Goal: Transaction & Acquisition: Book appointment/travel/reservation

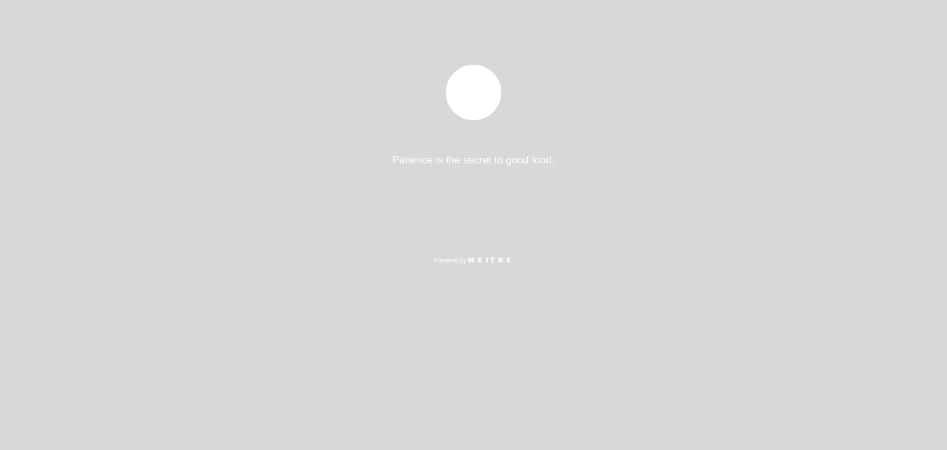
select select "pt"
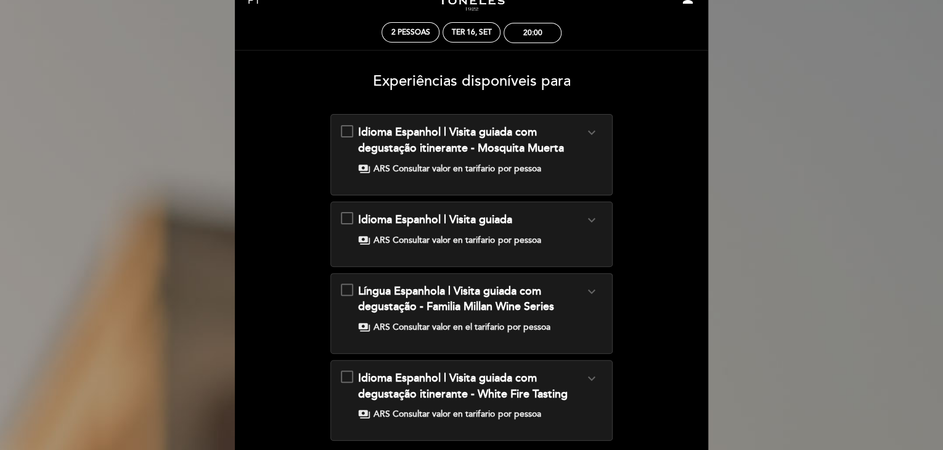
scroll to position [33, 0]
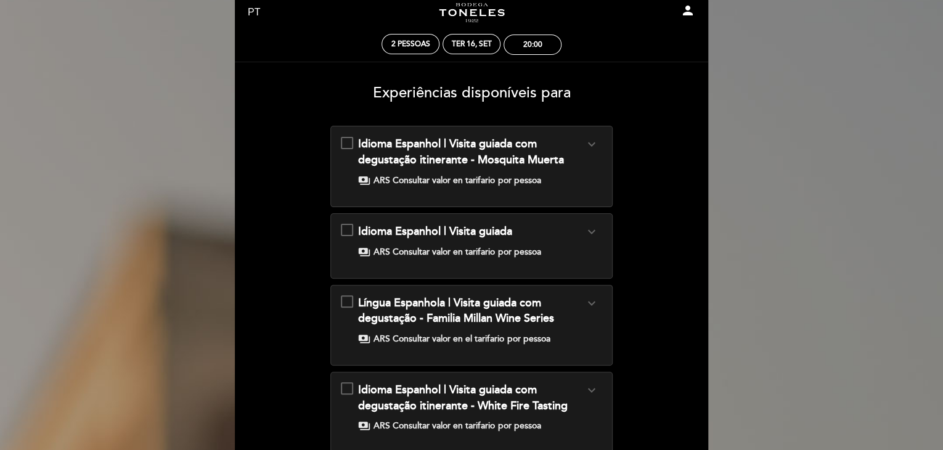
click at [367, 181] on span "payments" at bounding box center [364, 180] width 12 height 12
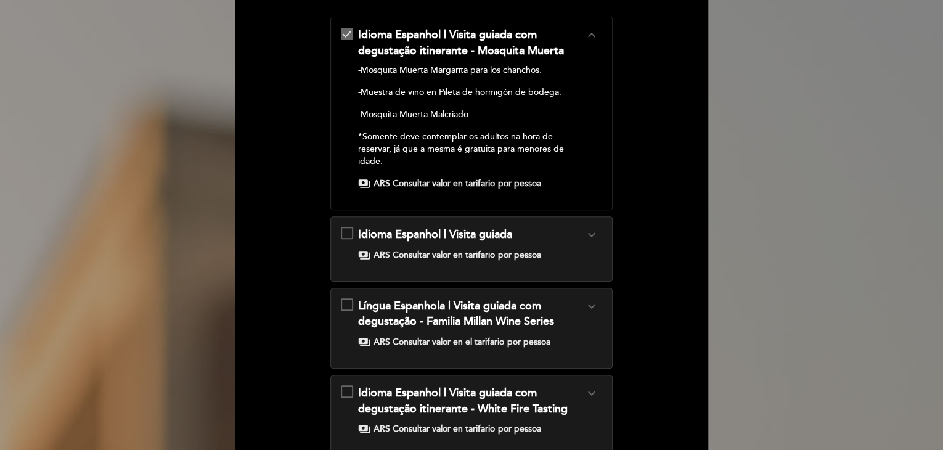
scroll to position [157, 0]
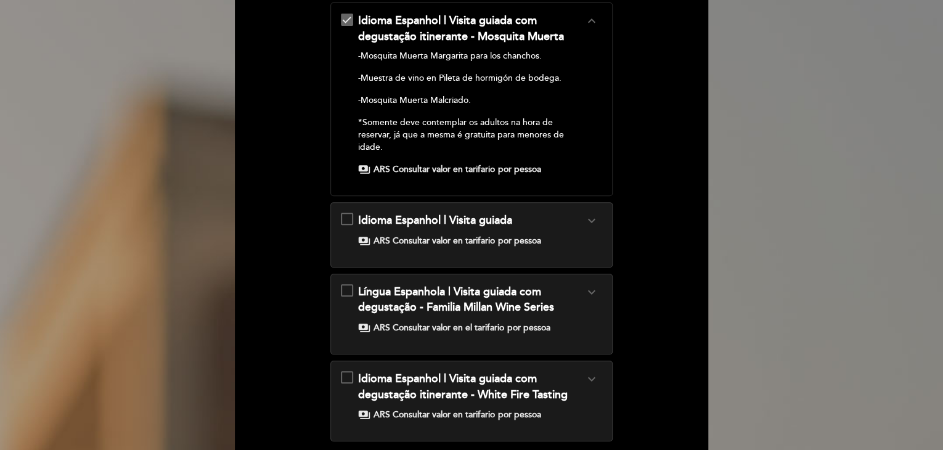
click at [407, 168] on span "ARS Consultar valor en tarifario" at bounding box center [434, 169] width 121 height 12
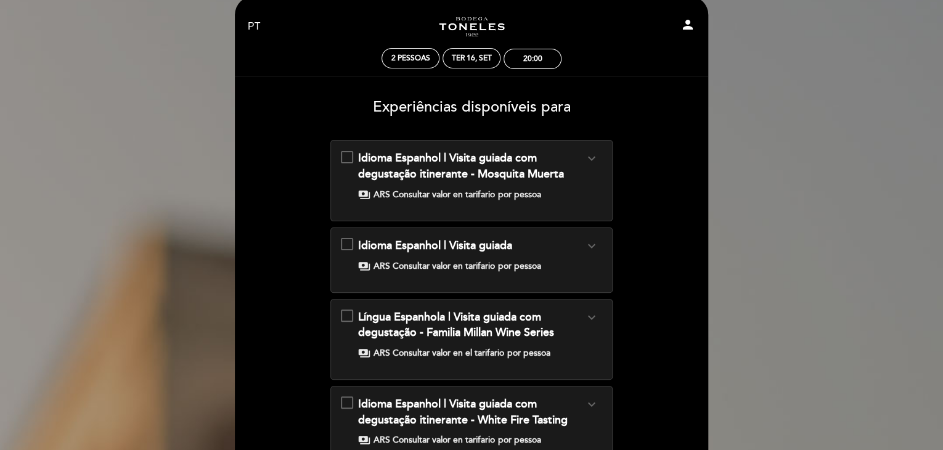
scroll to position [0, 0]
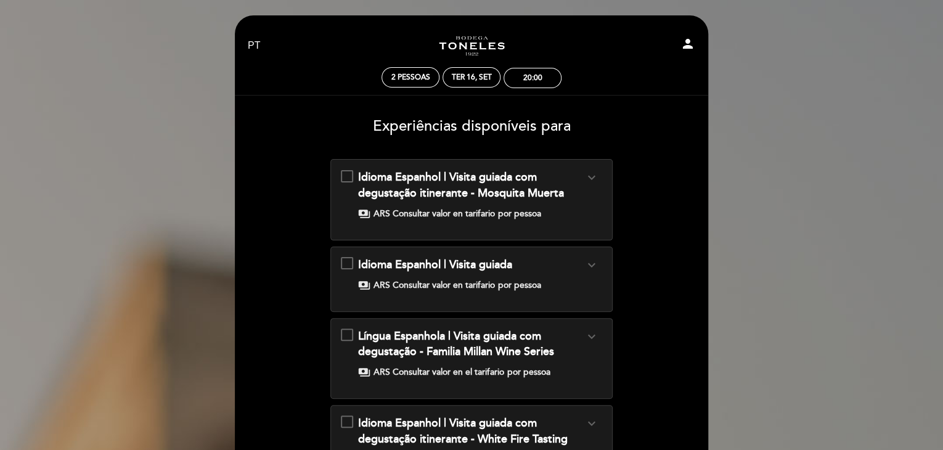
click at [345, 177] on div "Idioma Espanhol | Visita guiada com degustação itinerante - Mosquita Muerta exp…" at bounding box center [472, 195] width 262 height 50
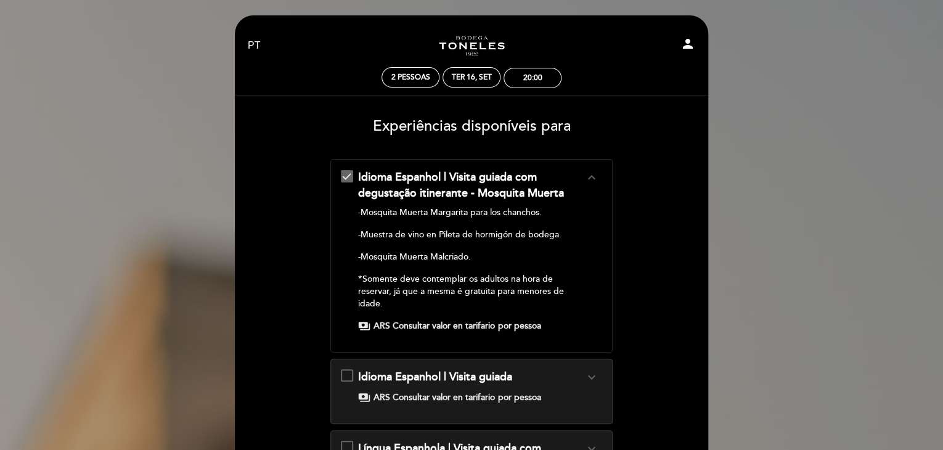
click at [345, 177] on div "Idioma Espanhol | Visita guiada com degustação itinerante - Mosquita Muerta exp…" at bounding box center [472, 251] width 262 height 163
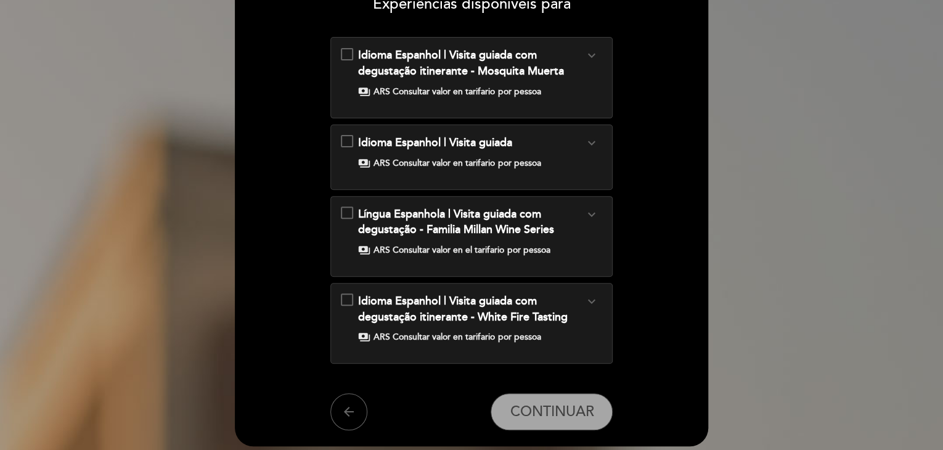
scroll to position [123, 0]
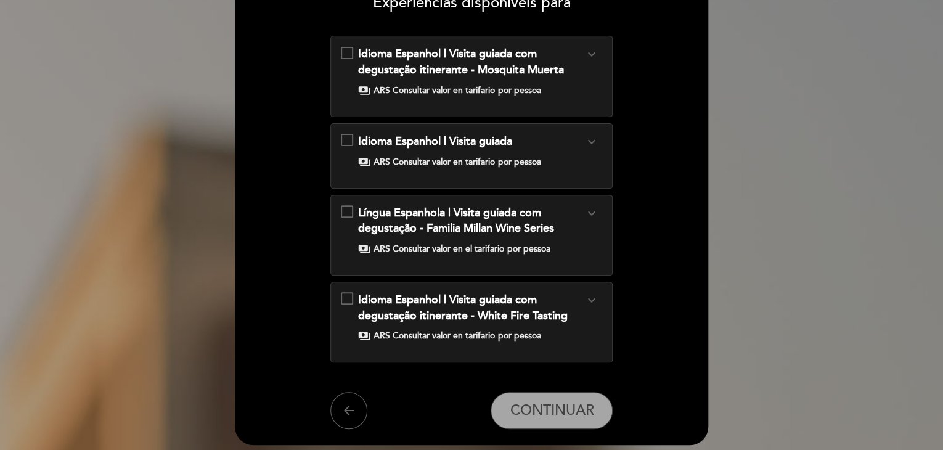
click at [348, 141] on div "Idioma Espanhol | Visita guiada expand_more Tour pela vinícola, patrimônio cult…" at bounding box center [472, 151] width 262 height 35
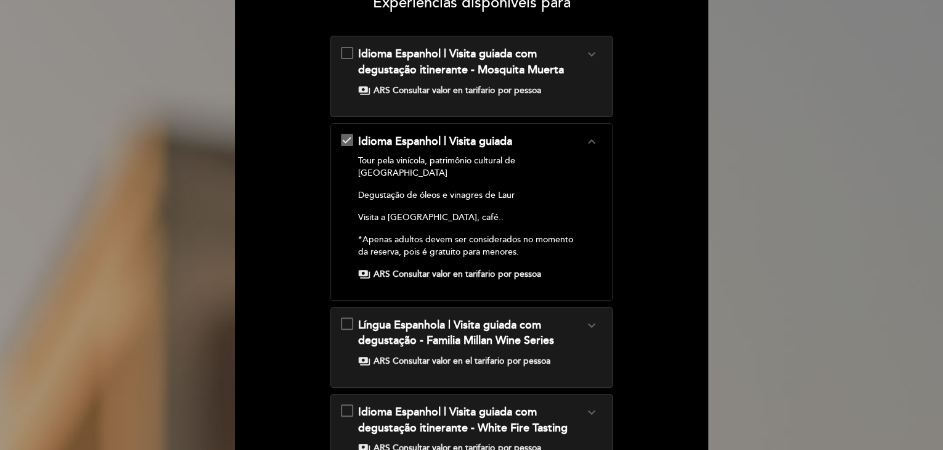
click at [348, 141] on div "Idioma Espanhol | Visita guiada expand_less Tour pela vinícola, patrimônio cult…" at bounding box center [472, 207] width 262 height 147
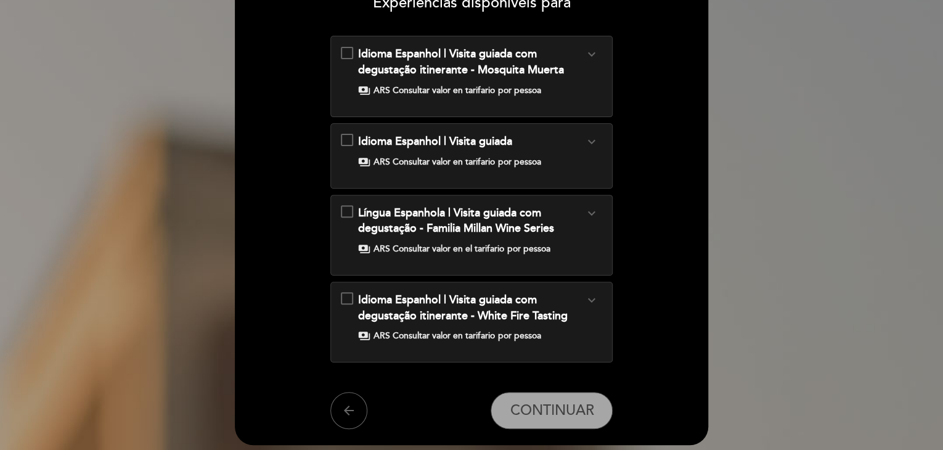
click at [348, 208] on div "Língua Espanhola | Visita guiada com degustação - Familia Millan Wine Series ex…" at bounding box center [472, 230] width 262 height 50
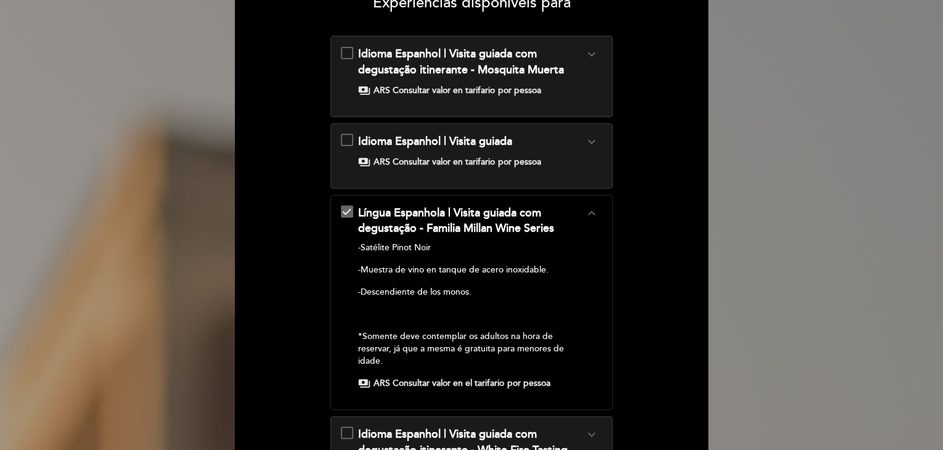
click at [348, 208] on div "Língua Espanhola | Visita guiada com degustação - Familia Millan Wine Series ex…" at bounding box center [472, 297] width 262 height 185
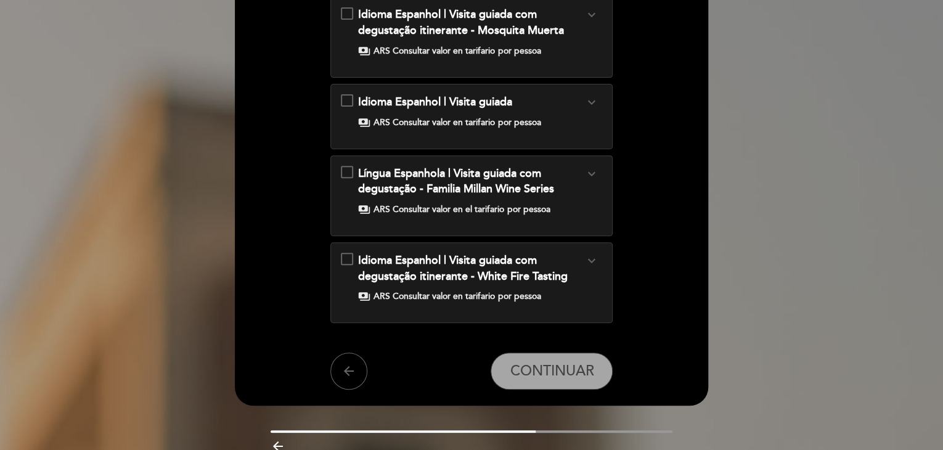
scroll to position [185, 0]
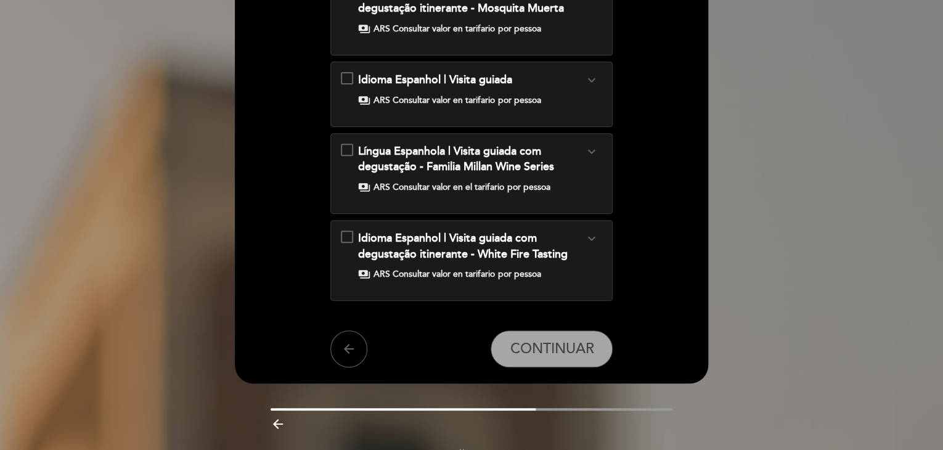
click at [343, 235] on div "Idioma Espanhol | Visita guiada com degustação itinerante - White Fire Tasting …" at bounding box center [472, 256] width 262 height 50
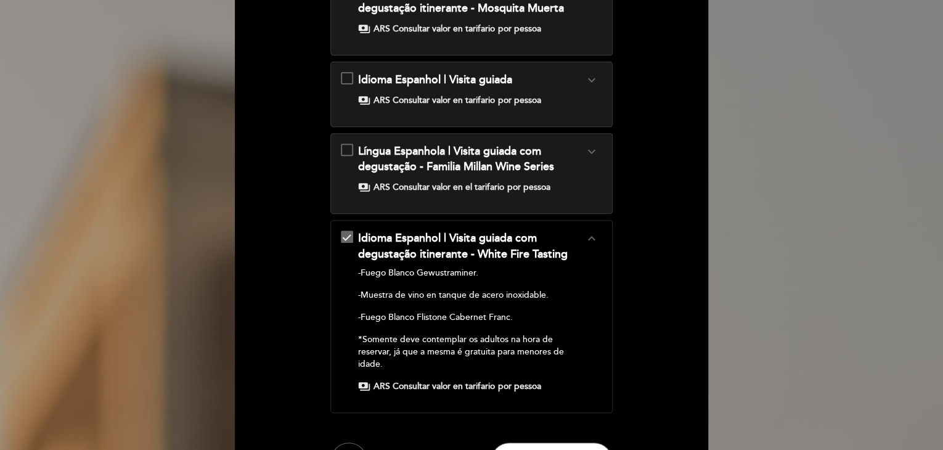
click at [343, 235] on div "Idioma Espanhol | Visita guiada com degustação itinerante - White Fire Tasting …" at bounding box center [472, 312] width 262 height 163
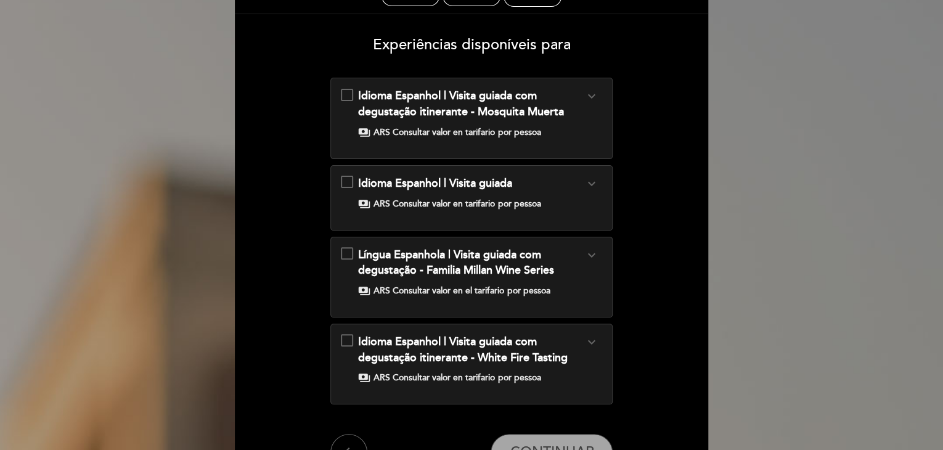
scroll to position [0, 0]
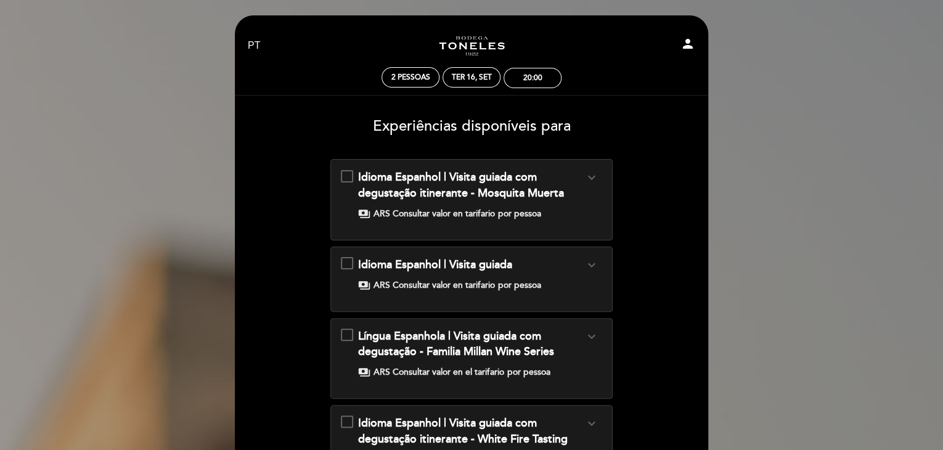
click at [499, 216] on span "por pessoa" at bounding box center [519, 214] width 43 height 12
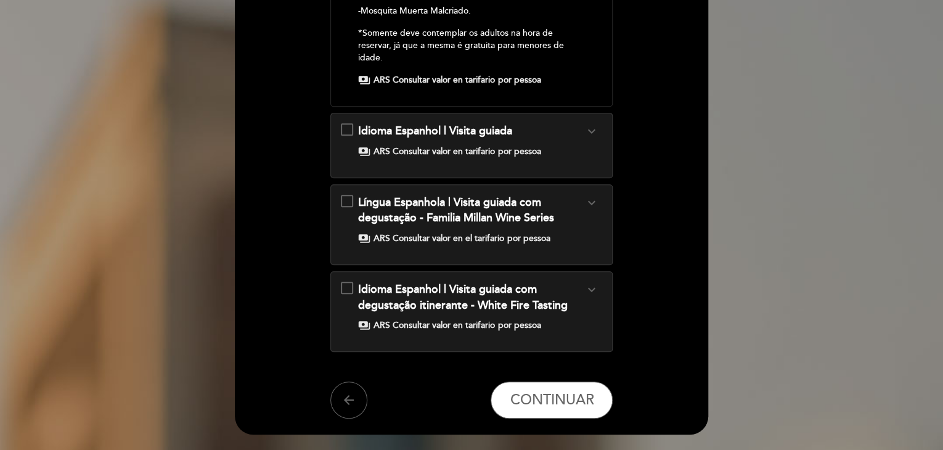
scroll to position [330, 0]
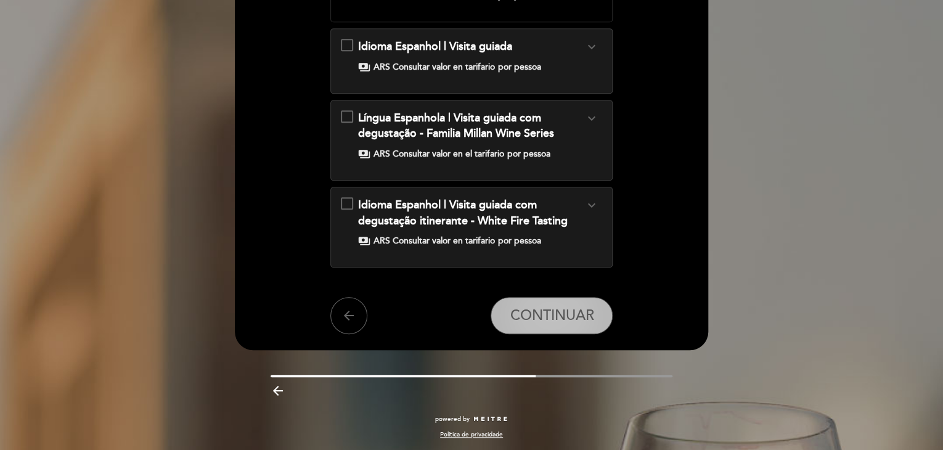
click at [543, 316] on span "CONTINUAR" at bounding box center [552, 316] width 84 height 17
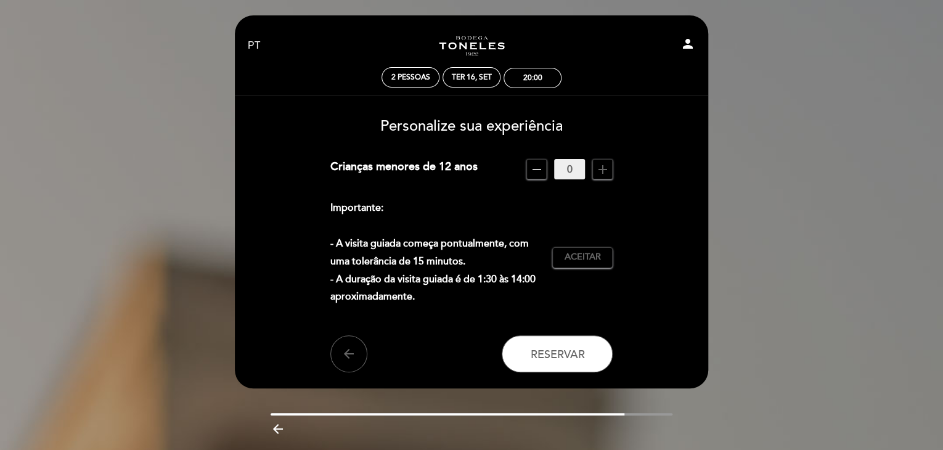
scroll to position [39, 0]
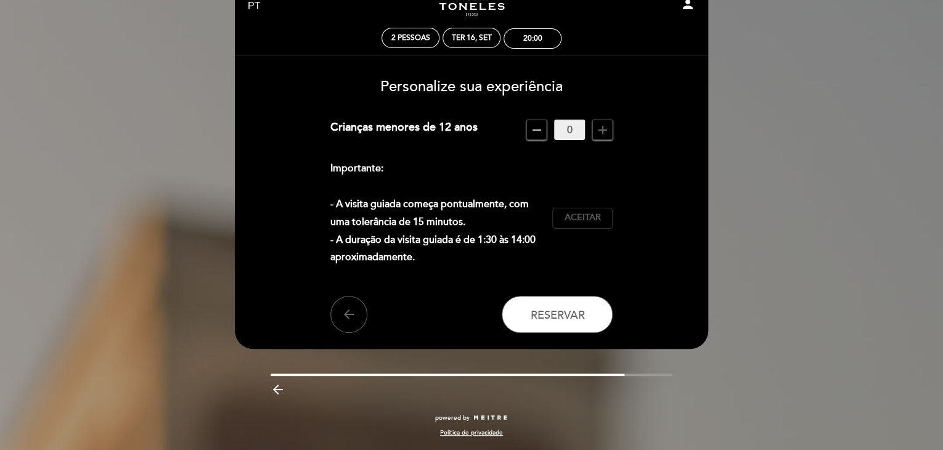
click at [573, 218] on span "Aceitar" at bounding box center [583, 217] width 36 height 13
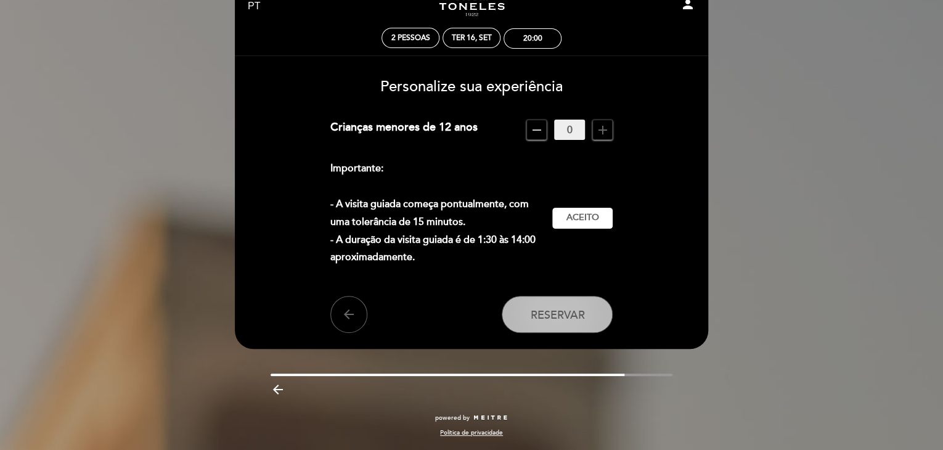
click at [547, 313] on span "Reservar" at bounding box center [557, 315] width 54 height 14
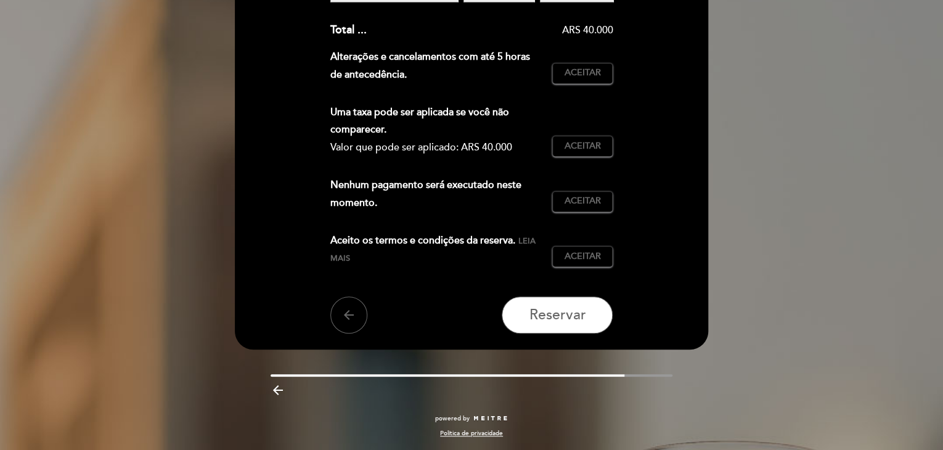
scroll to position [107, 0]
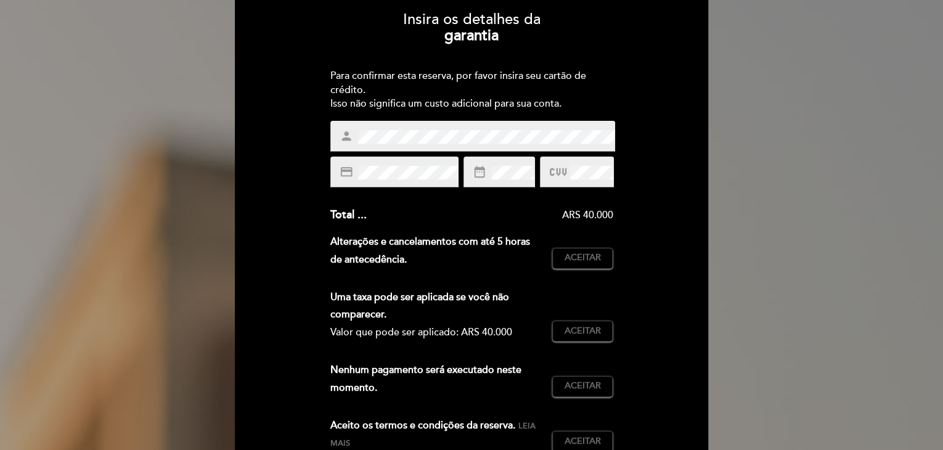
click at [653, 154] on div "Insira os detalhes da [GEOGRAPHIC_DATA] Para confirmar esta reserva, por favor …" at bounding box center [472, 260] width 456 height 517
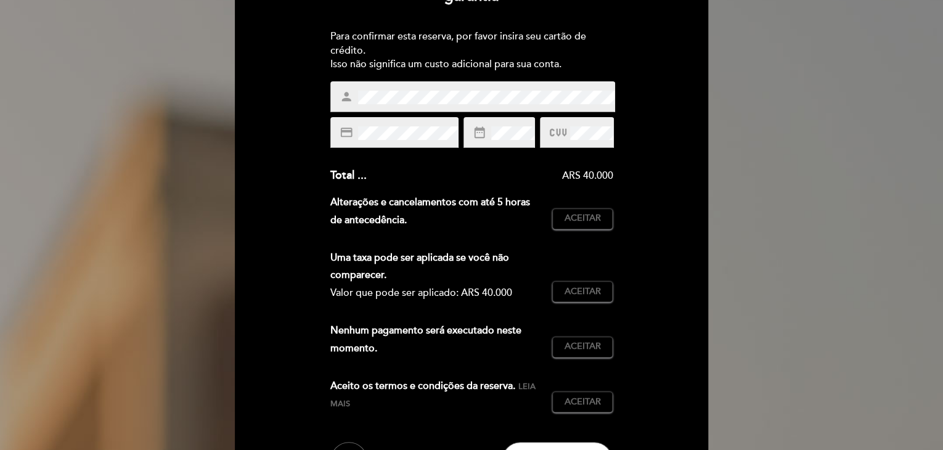
scroll to position [168, 0]
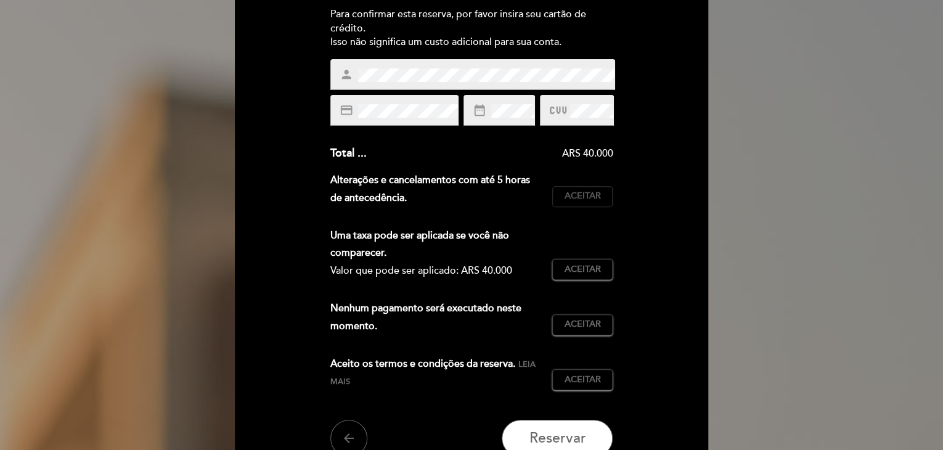
click at [582, 197] on span "Aceitar" at bounding box center [583, 196] width 36 height 13
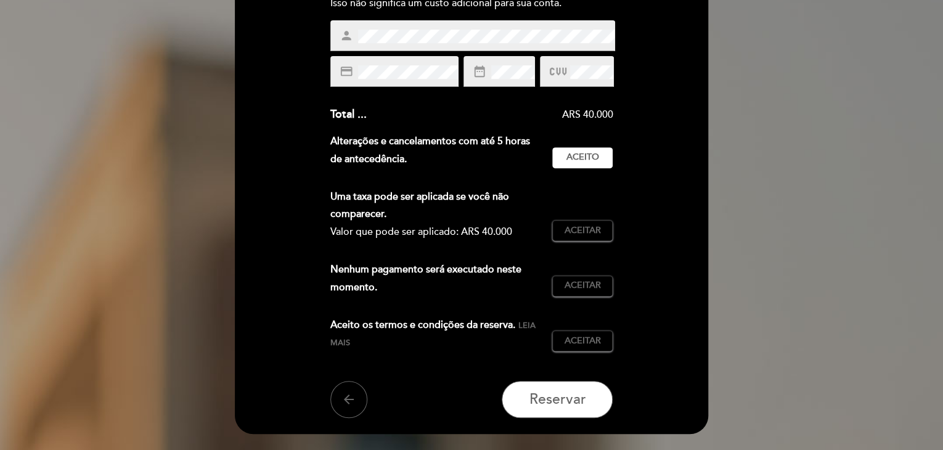
scroll to position [230, 0]
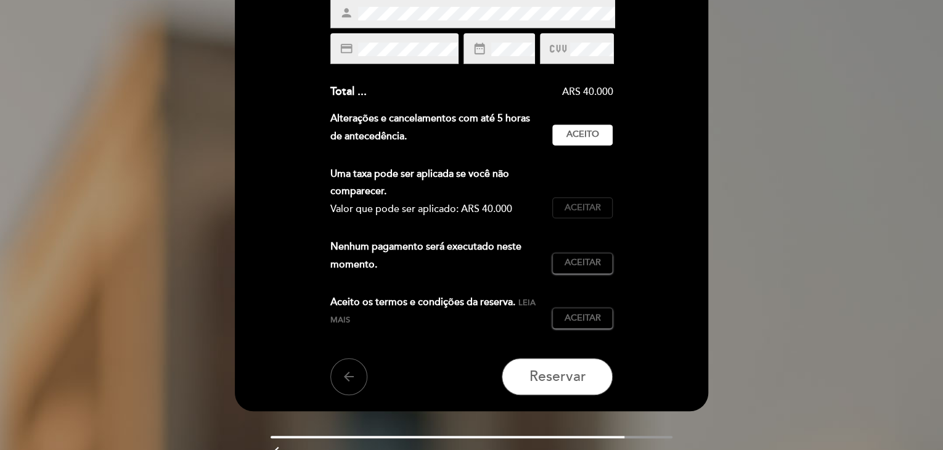
click at [580, 208] on span "Aceitar" at bounding box center [583, 208] width 36 height 13
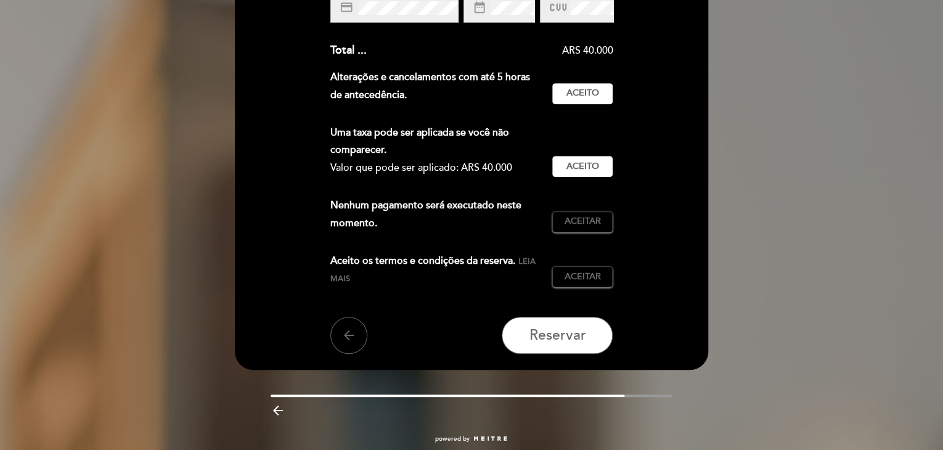
scroll to position [292, 0]
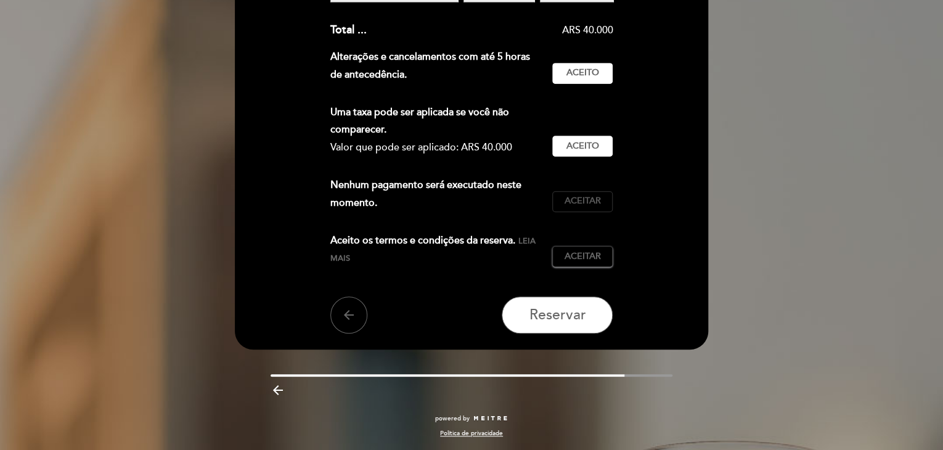
click at [588, 198] on span "Aceitar" at bounding box center [583, 201] width 36 height 13
click at [572, 251] on span "Aceitar" at bounding box center [583, 256] width 36 height 13
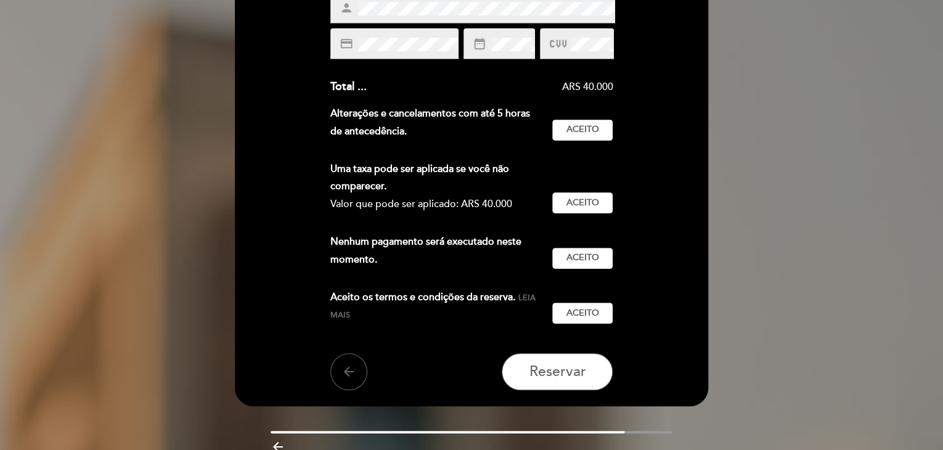
scroll to position [247, 0]
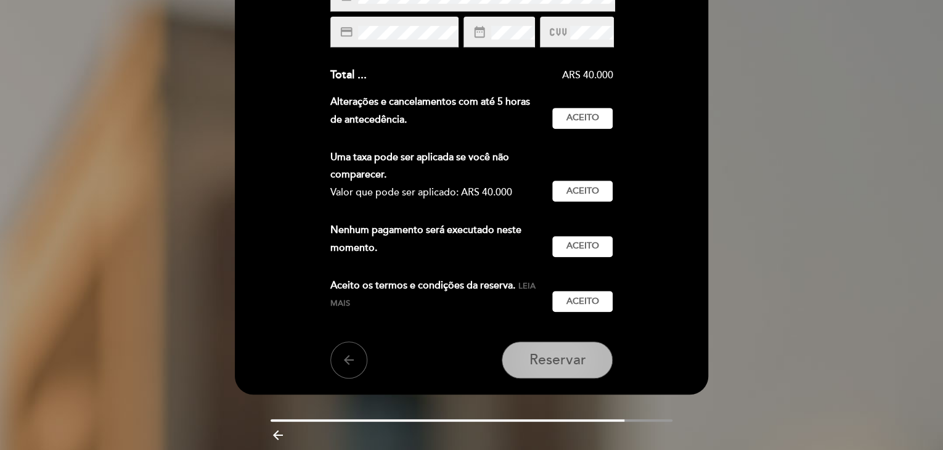
click at [562, 364] on span "Reservar" at bounding box center [557, 359] width 57 height 17
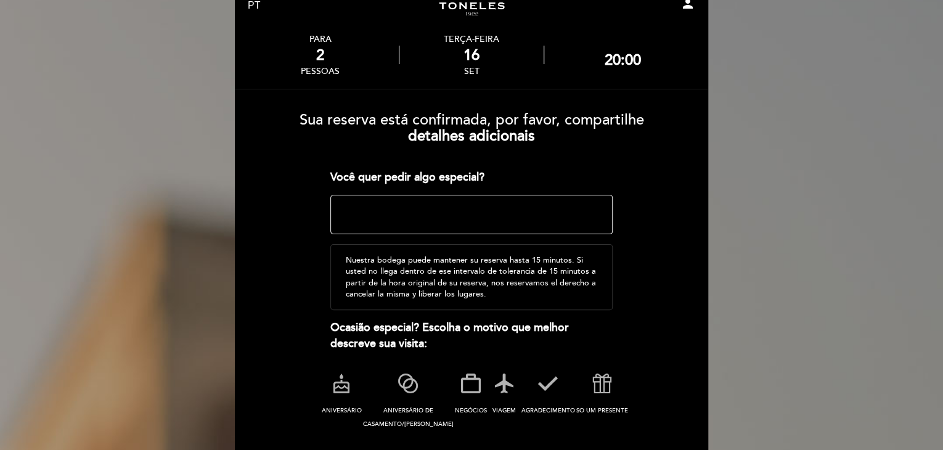
scroll to position [62, 0]
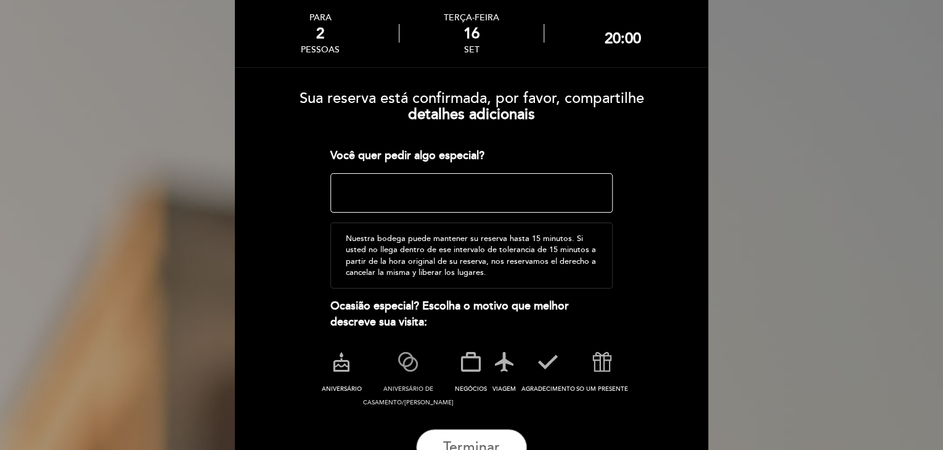
click at [402, 373] on icon at bounding box center [408, 362] width 32 height 32
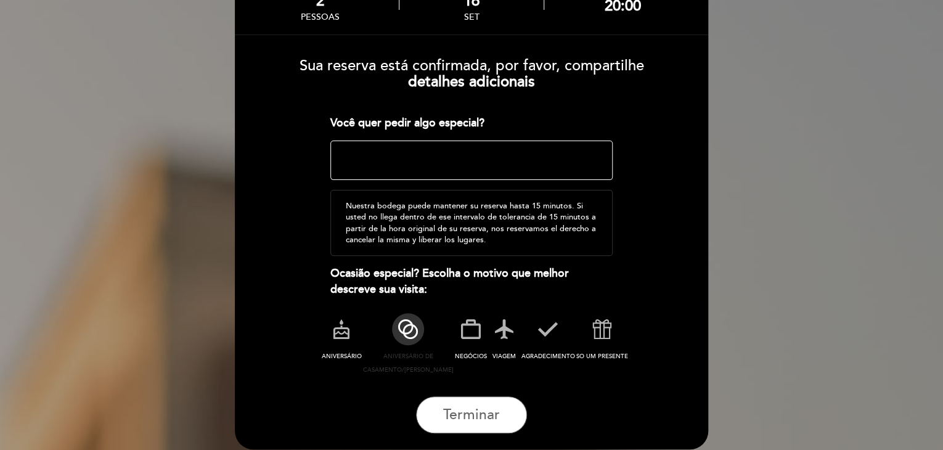
scroll to position [123, 0]
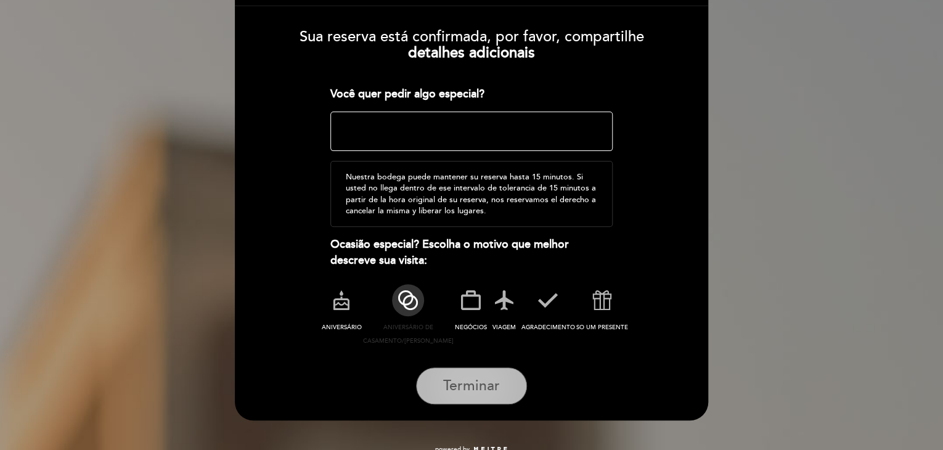
click at [476, 382] on span "Terminar" at bounding box center [471, 385] width 57 height 17
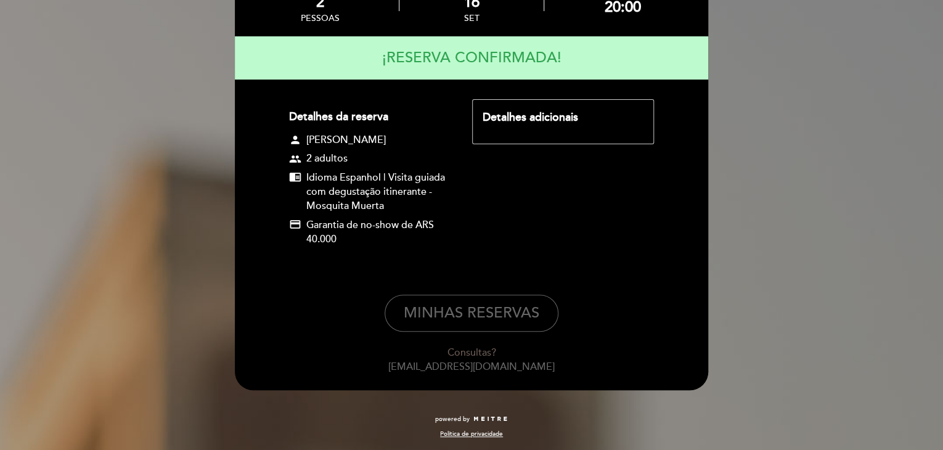
scroll to position [94, 0]
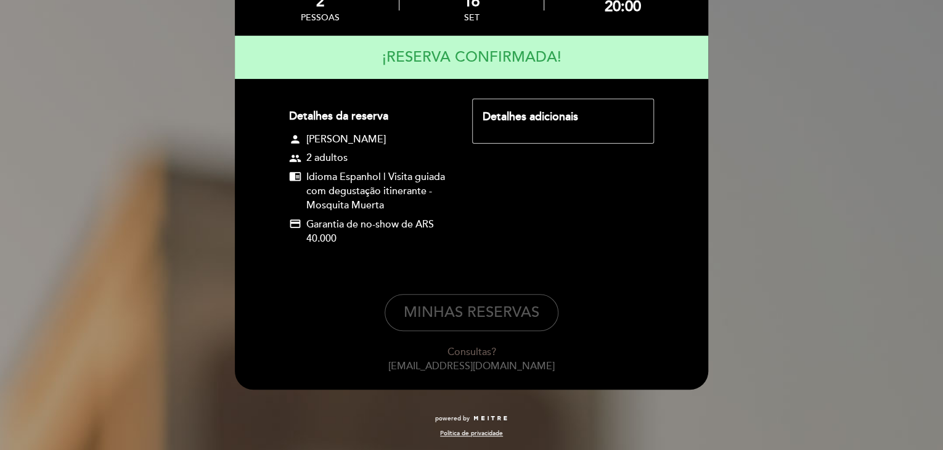
click at [477, 311] on button "MINHAS RESERVAS" at bounding box center [472, 312] width 174 height 37
select select "pt"
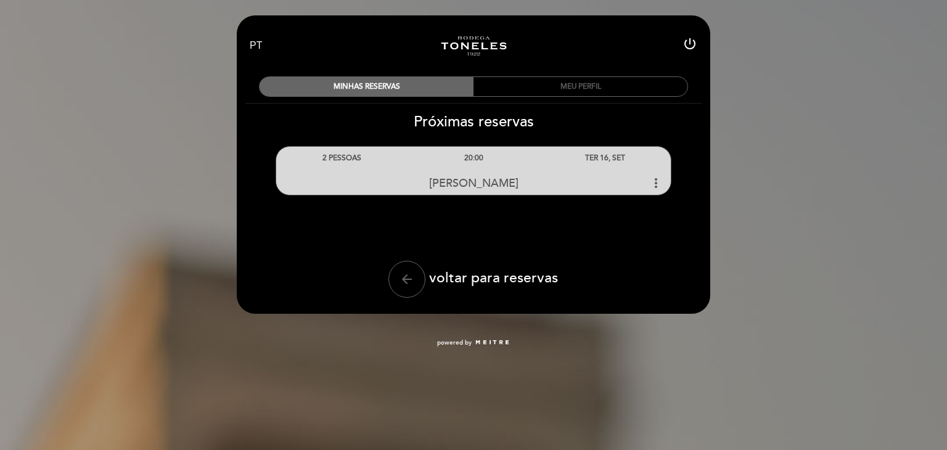
click at [581, 86] on div "MEU PERFIL" at bounding box center [581, 86] width 214 height 19
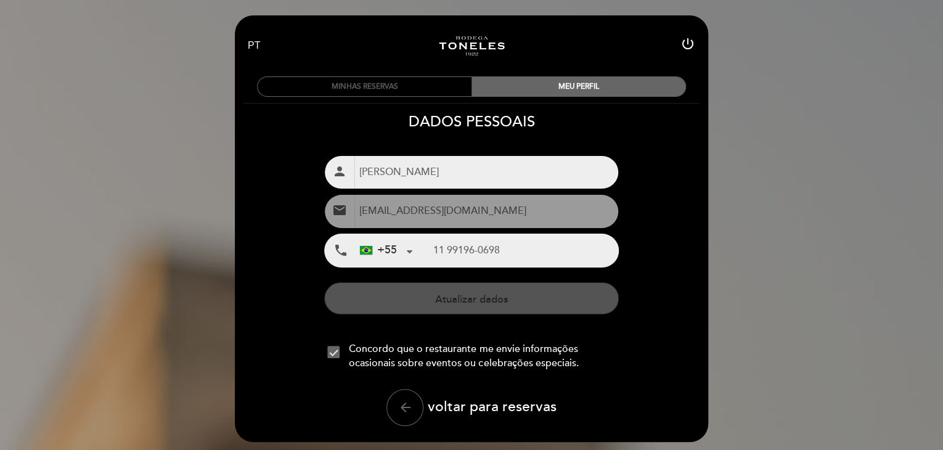
click at [379, 88] on div "MINHAS RESERVAS" at bounding box center [365, 86] width 214 height 19
